Goal: Download file/media

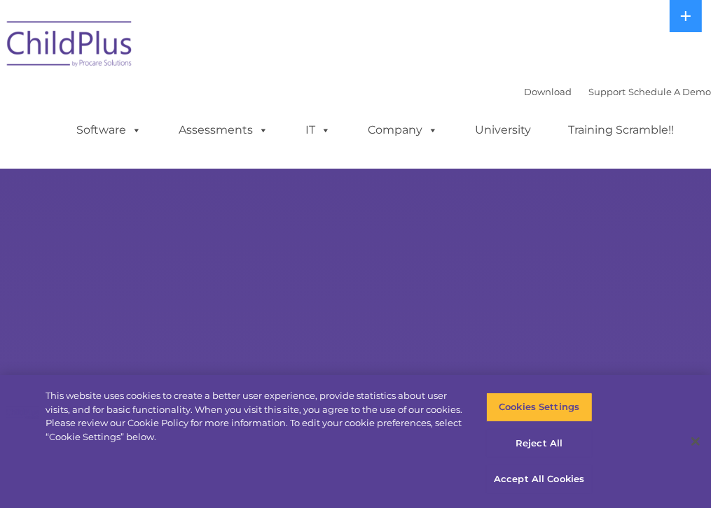
select select "MEDIUM"
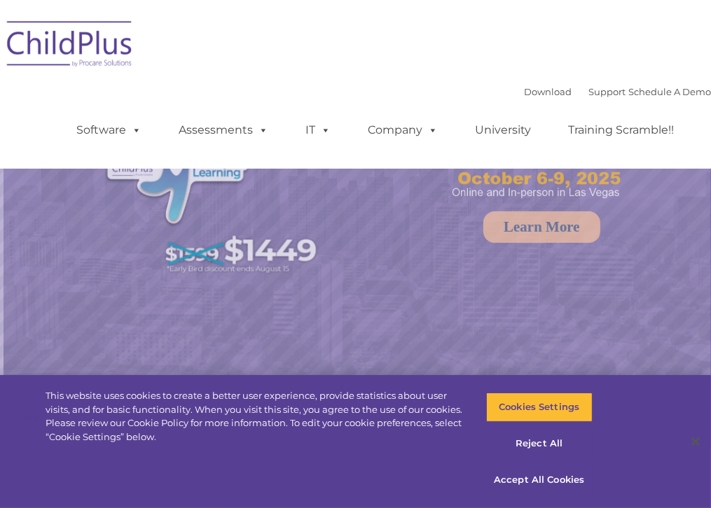
select select "MEDIUM"
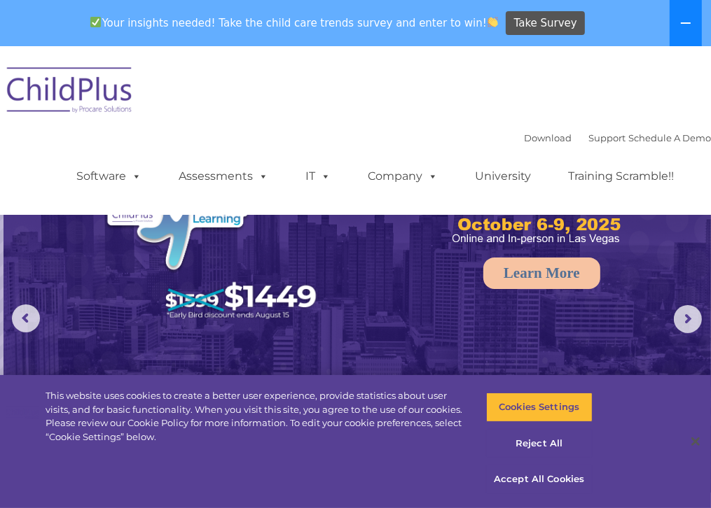
click at [687, 17] on button at bounding box center [685, 23] width 32 height 46
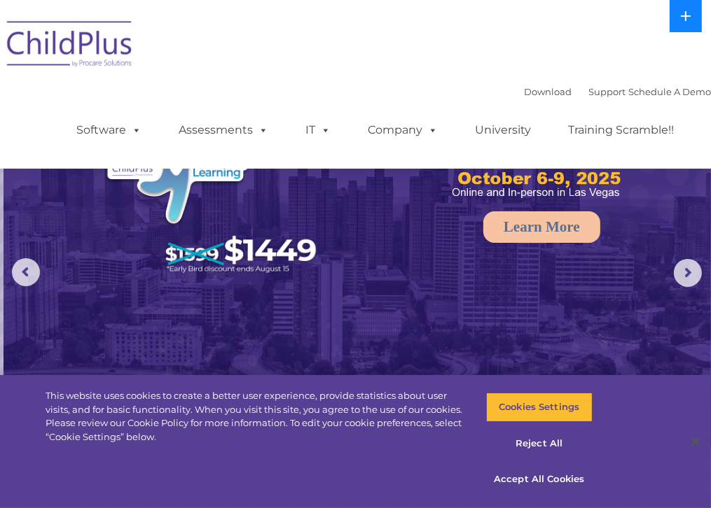
click at [687, 17] on icon at bounding box center [685, 16] width 11 height 11
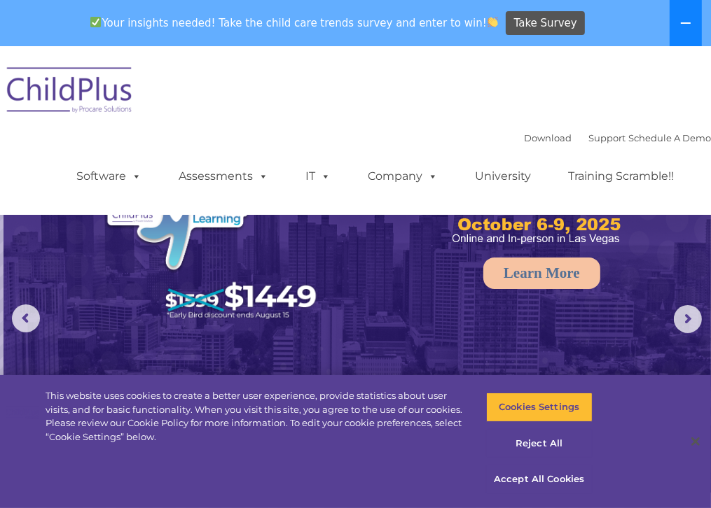
click at [687, 17] on button at bounding box center [685, 23] width 32 height 46
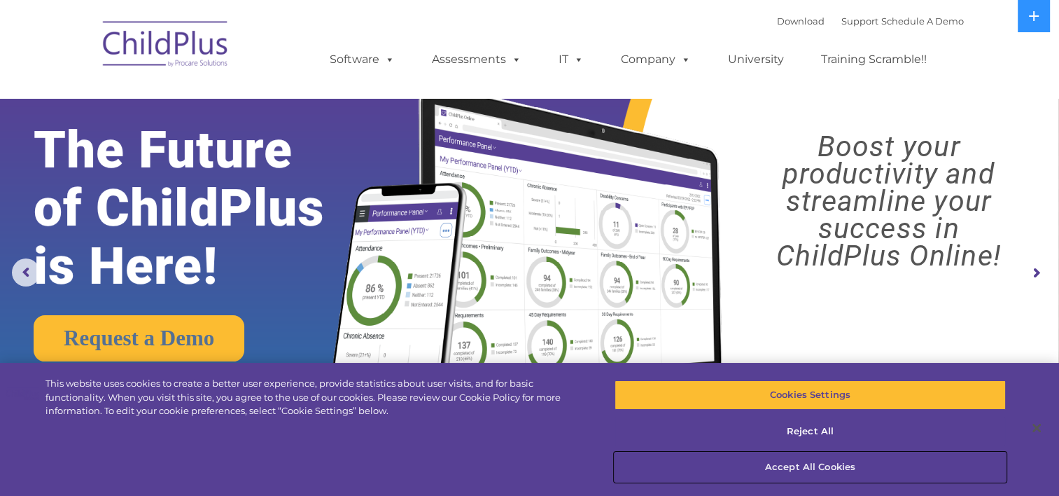
click at [710, 461] on button "Accept All Cookies" at bounding box center [811, 466] width 392 height 29
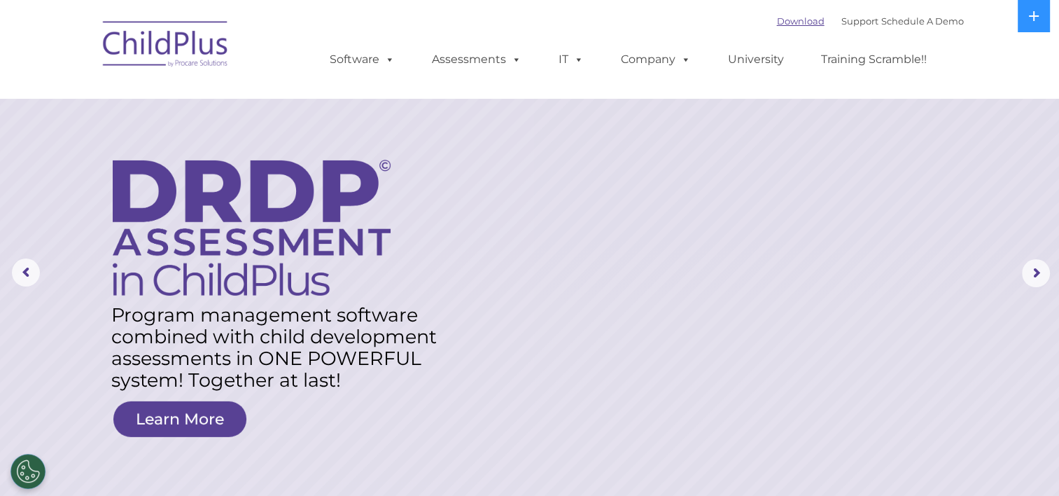
click at [710, 22] on link "Download" at bounding box center [801, 20] width 48 height 11
